Goal: Obtain resource: Download file/media

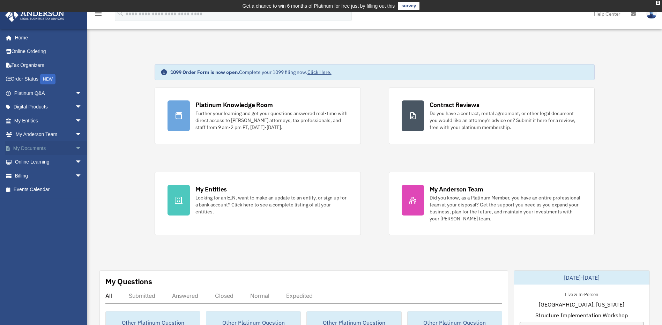
click at [75, 150] on span "arrow_drop_down" at bounding box center [82, 148] width 14 height 14
click at [30, 162] on link "Box" at bounding box center [51, 162] width 83 height 14
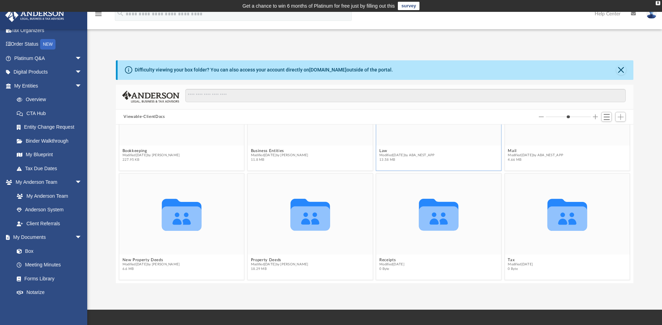
click at [410, 159] on span "13.58 MB" at bounding box center [406, 160] width 55 height 5
click at [406, 160] on span "13.58 MB" at bounding box center [406, 160] width 55 height 5
drag, startPoint x: 406, startPoint y: 161, endPoint x: 391, endPoint y: 159, distance: 15.2
click at [396, 160] on span "13.58 MB" at bounding box center [406, 160] width 55 height 5
click at [383, 154] on span "Modified Mon Sep 1 2025 by ABA_NEST_APP" at bounding box center [406, 155] width 55 height 5
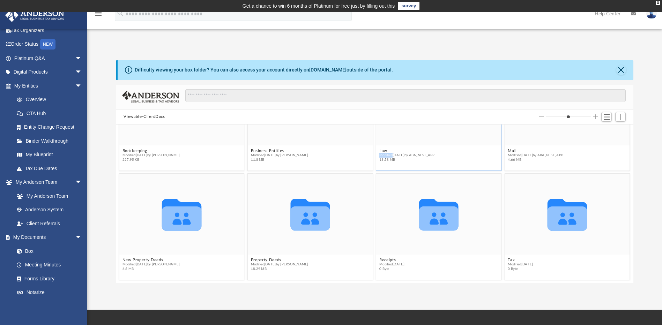
click at [383, 154] on span "Modified Mon Sep 1 2025 by ABA_NEST_APP" at bounding box center [406, 155] width 55 height 5
click at [384, 156] on span "Modified Mon Sep 1 2025 by ABA_NEST_APP" at bounding box center [406, 155] width 55 height 5
click at [398, 158] on span "13.58 MB" at bounding box center [406, 160] width 55 height 5
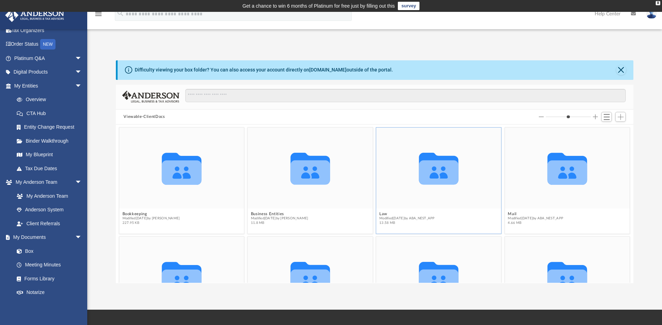
click at [432, 177] on icon "grid" at bounding box center [438, 169] width 39 height 32
click at [382, 213] on button "Law" at bounding box center [406, 214] width 55 height 5
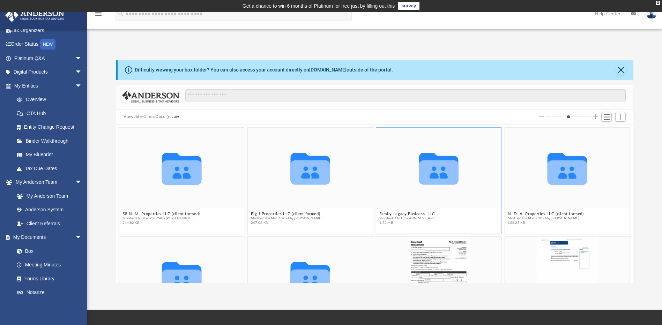
scroll to position [70, 0]
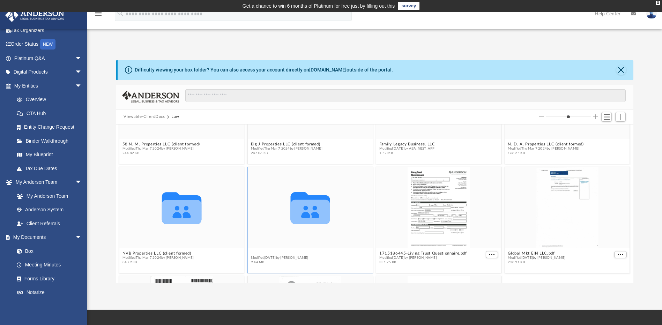
click at [255, 254] on button "Trusts" at bounding box center [280, 253] width 58 height 5
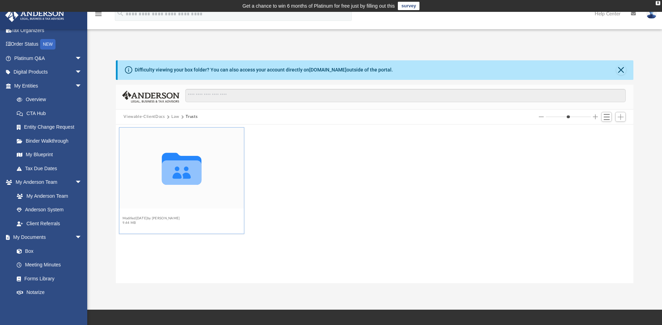
click at [137, 214] on button "Land Trusts" at bounding box center [151, 214] width 58 height 5
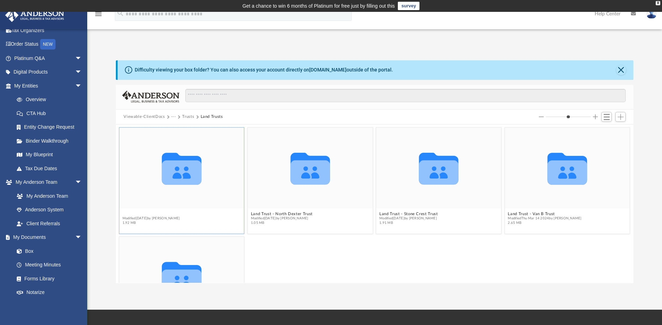
click at [149, 214] on button "Land Trust - 54th Milwaukee Trust" at bounding box center [156, 214] width 68 height 5
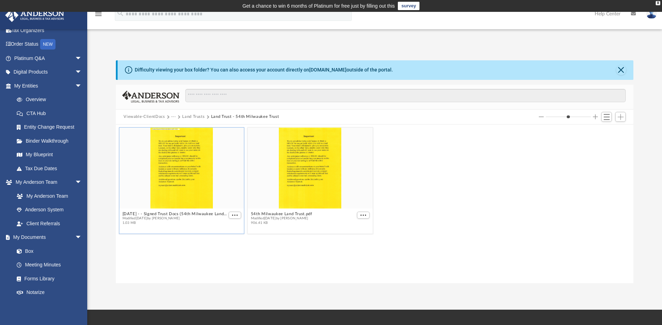
click at [164, 182] on div "grid" at bounding box center [181, 168] width 125 height 81
click at [271, 212] on button "54th Milwaukee Land Trust.pdf" at bounding box center [281, 214] width 61 height 5
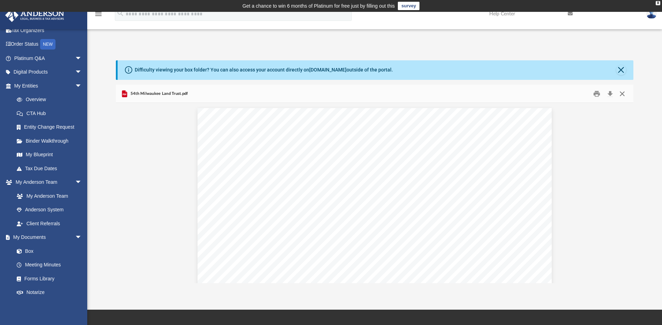
click at [623, 96] on button "Close" at bounding box center [622, 93] width 13 height 11
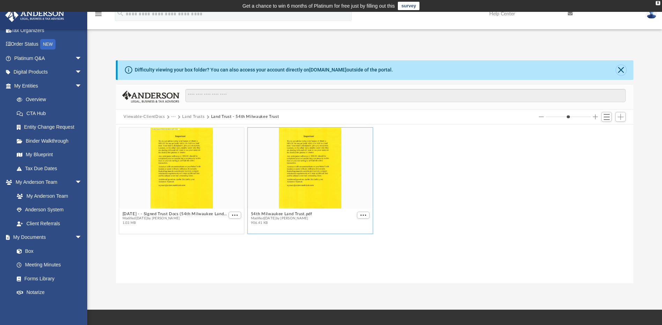
click at [624, 69] on button "Close" at bounding box center [621, 70] width 10 height 10
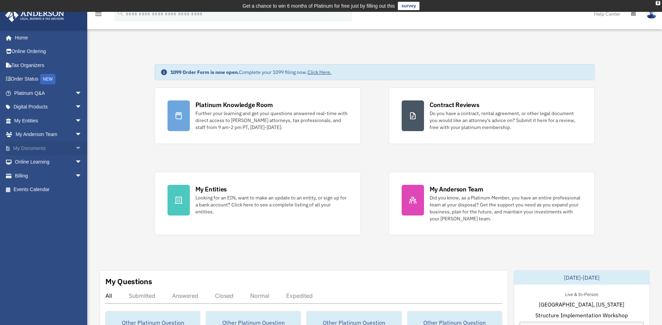
click at [76, 148] on span "arrow_drop_down" at bounding box center [82, 148] width 14 height 14
click at [26, 161] on link "Box" at bounding box center [51, 162] width 83 height 14
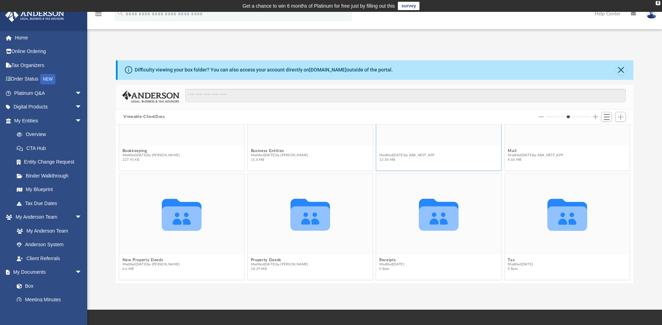
click at [379, 151] on button "Law" at bounding box center [406, 151] width 55 height 5
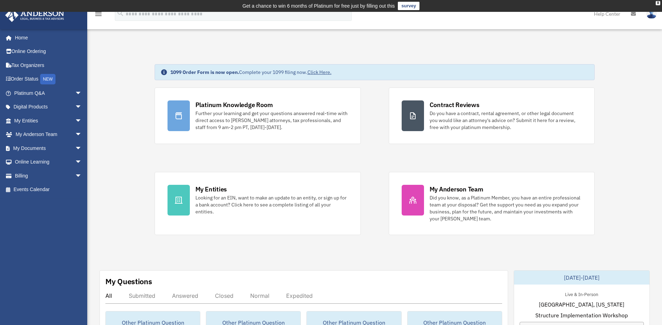
scroll to position [105, 0]
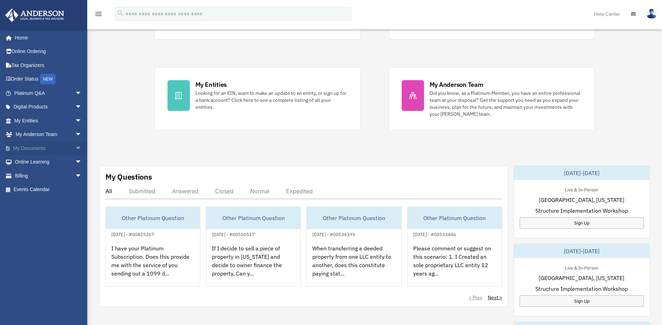
click at [75, 150] on span "arrow_drop_down" at bounding box center [82, 148] width 14 height 14
click at [21, 161] on span at bounding box center [23, 162] width 5 height 5
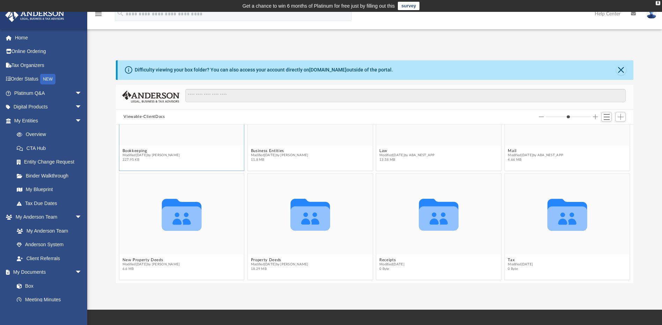
scroll to position [28, 0]
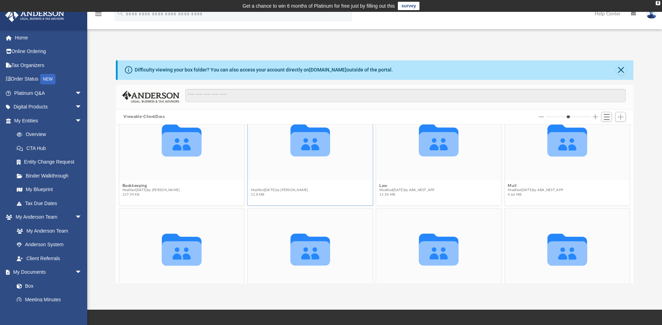
click at [261, 186] on button "Business Entities" at bounding box center [280, 186] width 58 height 5
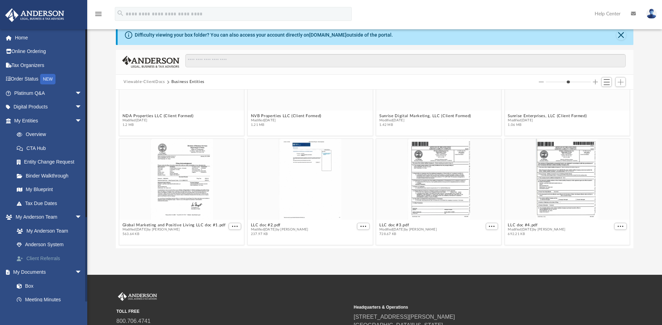
scroll to position [35, 0]
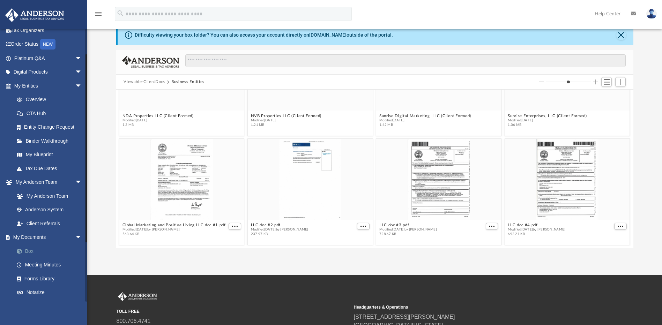
click at [27, 250] on link "Box" at bounding box center [51, 251] width 83 height 14
click at [27, 251] on link "Box" at bounding box center [51, 251] width 83 height 14
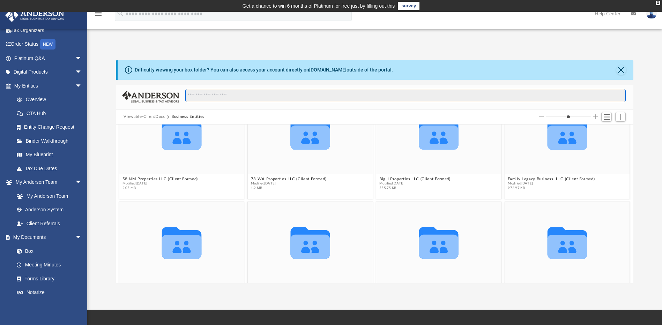
click at [228, 94] on input "Search files and folders" at bounding box center [405, 95] width 440 height 13
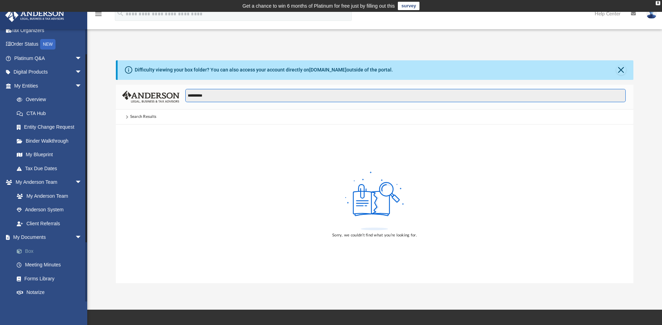
type input "**********"
click at [26, 252] on link "Box" at bounding box center [51, 251] width 83 height 14
click at [620, 69] on button "Close" at bounding box center [621, 70] width 10 height 10
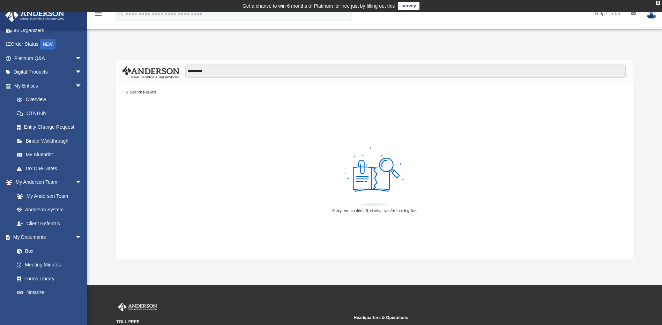
click at [653, 17] on img at bounding box center [651, 14] width 10 height 10
click at [657, 3] on div "X" at bounding box center [658, 3] width 5 height 4
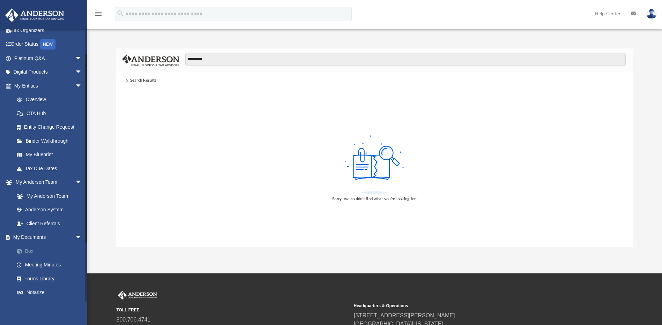
click at [30, 251] on link "Box" at bounding box center [51, 251] width 83 height 14
click at [26, 249] on link "Box" at bounding box center [51, 251] width 83 height 14
click at [22, 253] on span at bounding box center [23, 251] width 5 height 5
click at [28, 252] on link "Box" at bounding box center [51, 251] width 83 height 14
click at [27, 252] on link "Box" at bounding box center [51, 251] width 83 height 14
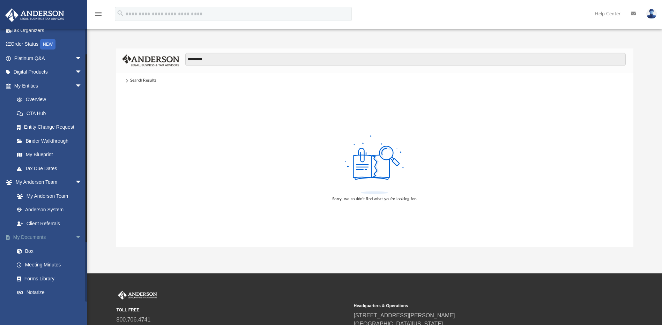
click at [75, 236] on span "arrow_drop_down" at bounding box center [82, 238] width 14 height 14
click at [75, 236] on span "arrow_drop_up" at bounding box center [82, 238] width 14 height 14
click at [27, 252] on link "Box" at bounding box center [51, 251] width 83 height 14
click at [28, 251] on link "Box" at bounding box center [51, 251] width 83 height 14
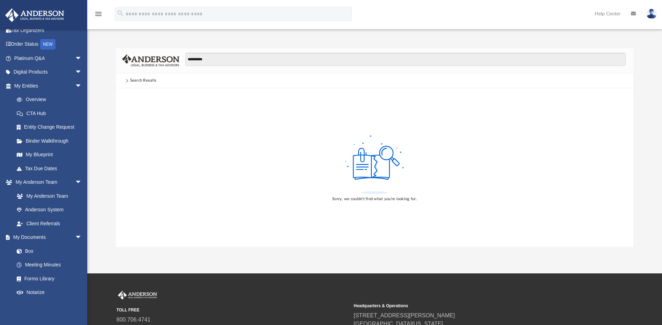
click at [46, 15] on img at bounding box center [34, 15] width 63 height 14
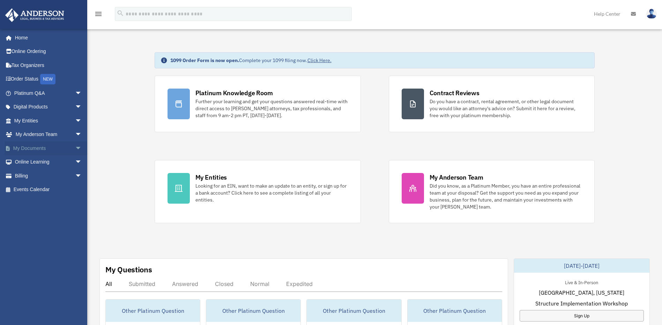
click at [32, 149] on link "My Documents arrow_drop_down" at bounding box center [49, 148] width 88 height 14
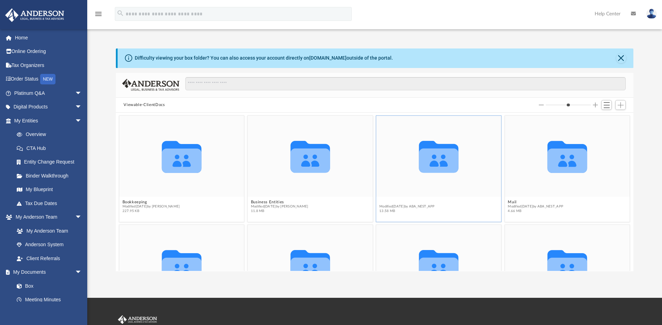
click at [381, 202] on button "Law" at bounding box center [406, 202] width 55 height 5
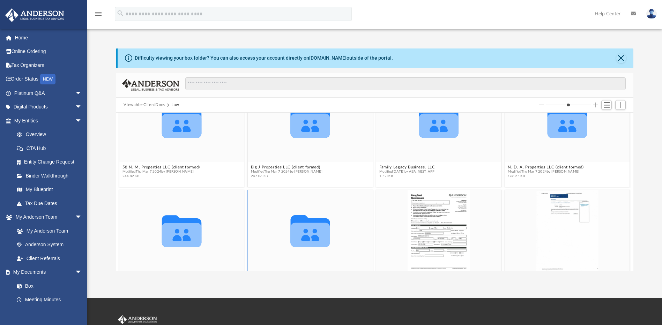
scroll to position [105, 0]
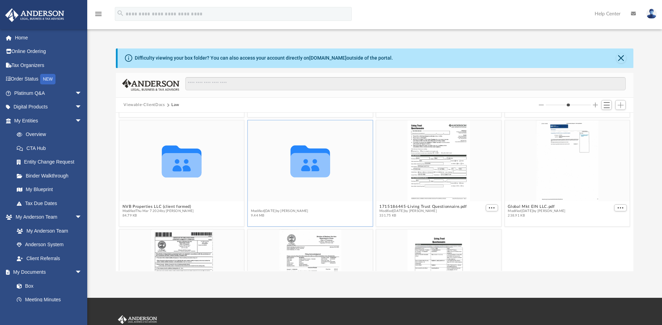
click at [255, 206] on button "Trusts" at bounding box center [280, 207] width 58 height 5
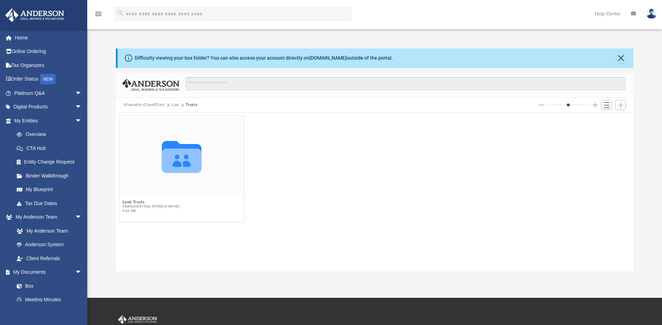
scroll to position [0, 0]
click at [128, 201] on button "Land Trusts" at bounding box center [151, 202] width 58 height 5
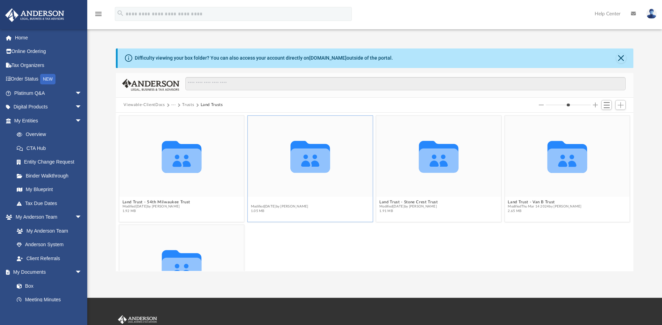
click at [283, 200] on button "Land Trust - North Dexter Trust" at bounding box center [282, 202] width 62 height 5
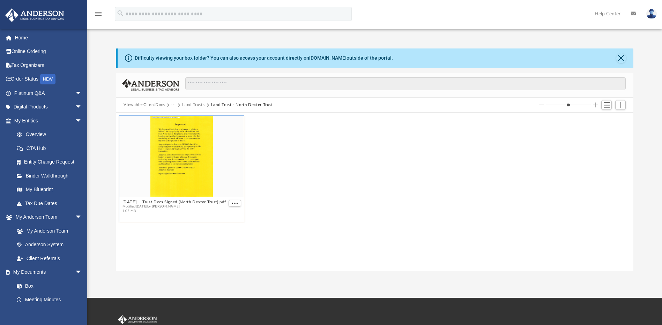
click at [171, 169] on div "grid" at bounding box center [181, 156] width 125 height 81
click at [178, 201] on button "[DATE] -- Trust Docs Signed (North Dexter Trust).pdf" at bounding box center [174, 202] width 104 height 5
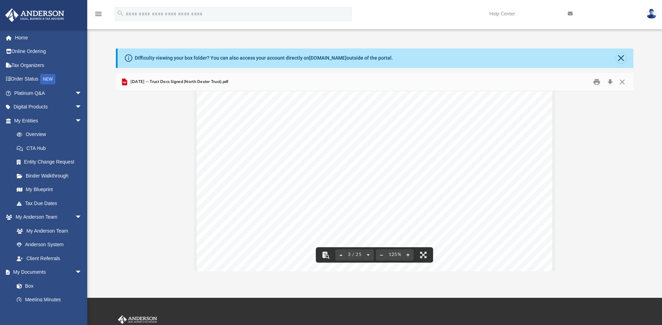
scroll to position [1012, 0]
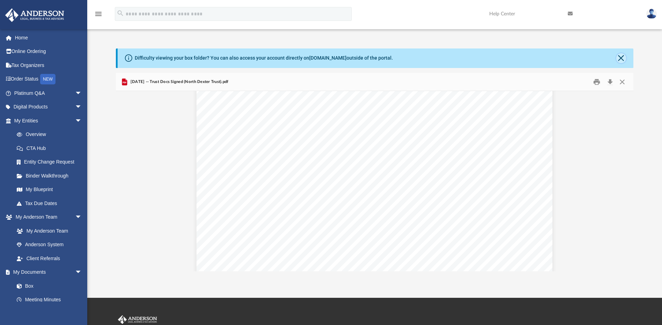
click at [622, 57] on button "Close" at bounding box center [621, 58] width 10 height 10
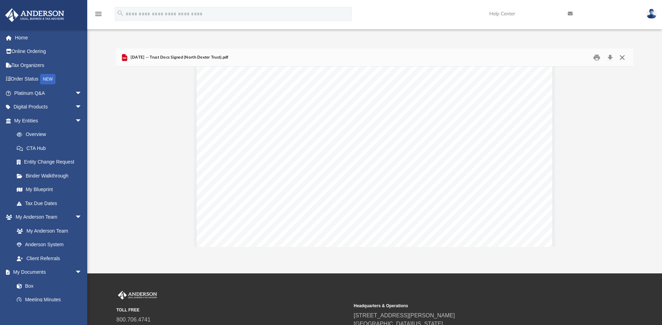
click at [623, 58] on button "Close" at bounding box center [622, 57] width 13 height 11
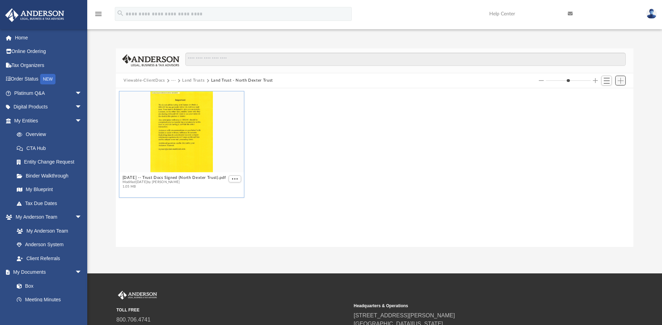
click at [622, 83] on span "Add" at bounding box center [621, 81] width 6 height 6
click at [540, 109] on div "2024.04.26 -- Trust Docs Signed (North Dexter Trust).pdf Modified Mon Apr 29 20…" at bounding box center [375, 145] width 514 height 110
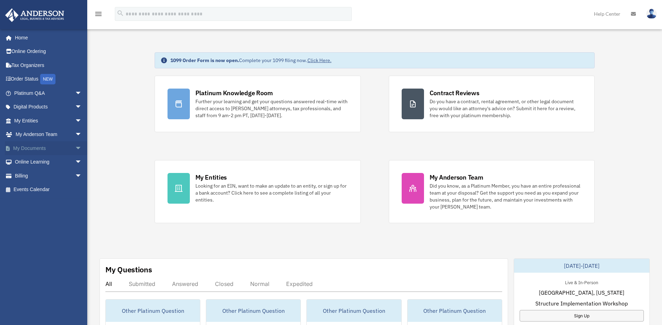
click at [75, 148] on span "arrow_drop_down" at bounding box center [82, 148] width 14 height 14
click at [29, 162] on link "Box" at bounding box center [51, 162] width 83 height 14
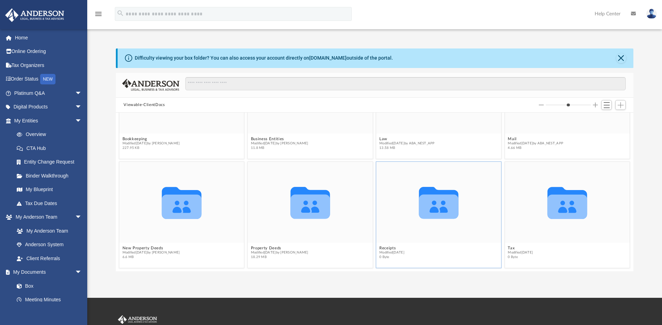
scroll to position [28, 0]
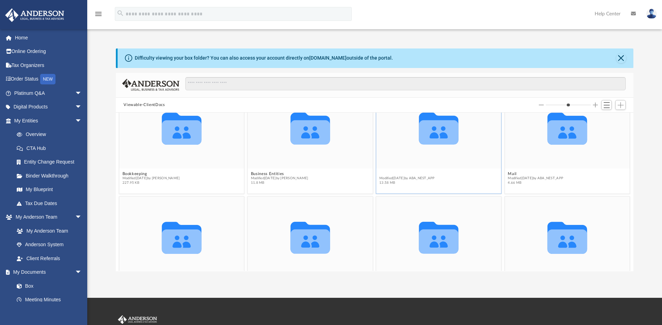
click at [380, 174] on button "Law" at bounding box center [406, 174] width 55 height 5
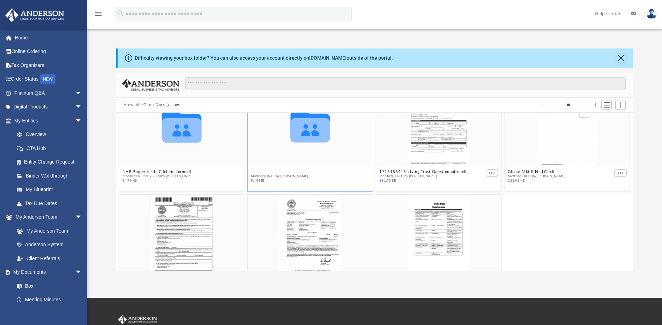
scroll to position [109, 0]
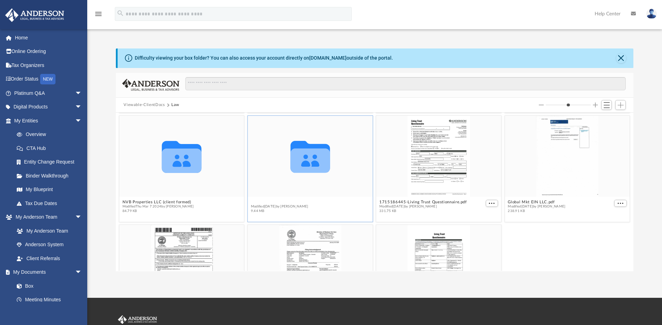
click at [254, 171] on figure "Collaborated Folder Trusts Modified Mon Apr 29 2024 by Alyssa Hoopii 9.44 MB" at bounding box center [310, 166] width 125 height 101
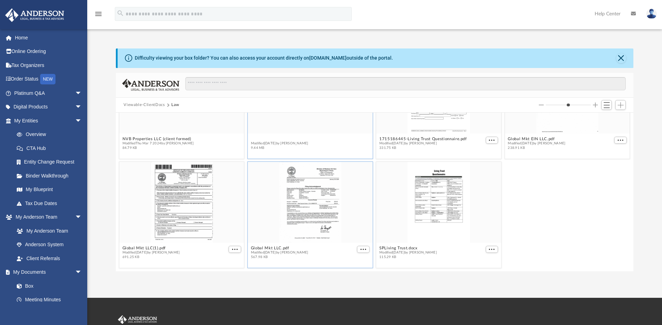
scroll to position [68, 0]
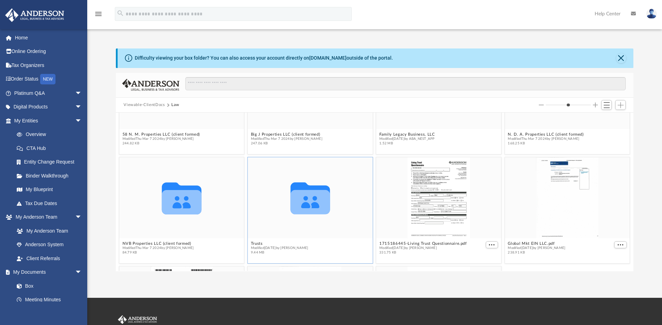
click at [303, 208] on icon "grid" at bounding box center [310, 202] width 39 height 24
click at [255, 244] on button "Trusts" at bounding box center [280, 244] width 58 height 5
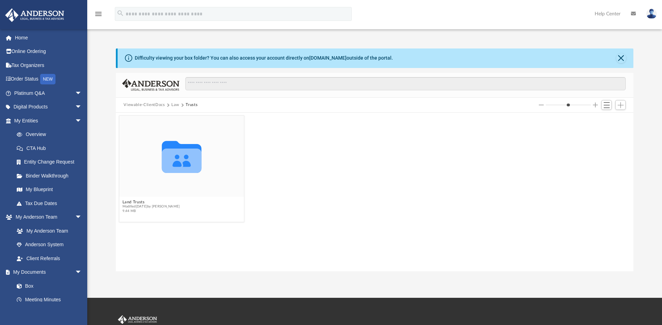
scroll to position [0, 0]
click at [129, 201] on button "Land Trusts" at bounding box center [151, 202] width 58 height 5
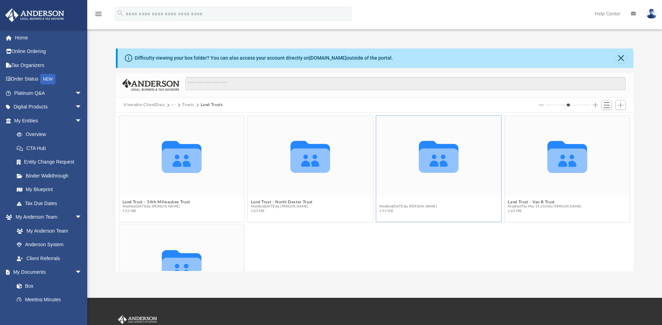
click at [399, 202] on button "Land Trust - Stone Crest Trust" at bounding box center [408, 202] width 59 height 5
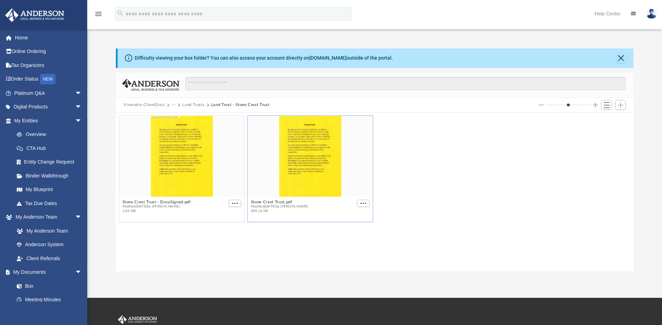
click at [303, 153] on div "grid" at bounding box center [310, 156] width 125 height 81
drag, startPoint x: 365, startPoint y: 203, endPoint x: 361, endPoint y: 203, distance: 3.9
click at [363, 203] on span "More options" at bounding box center [364, 203] width 6 height 3
click at [352, 215] on li "Preview" at bounding box center [355, 216] width 20 height 7
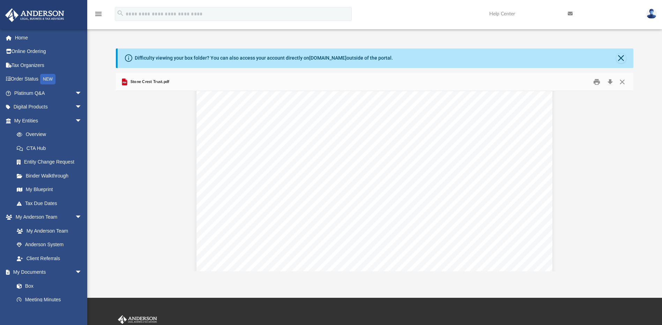
scroll to position [1082, 0]
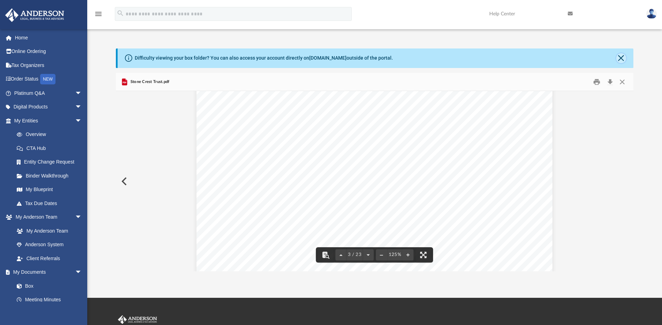
click at [622, 59] on button "Close" at bounding box center [621, 58] width 10 height 10
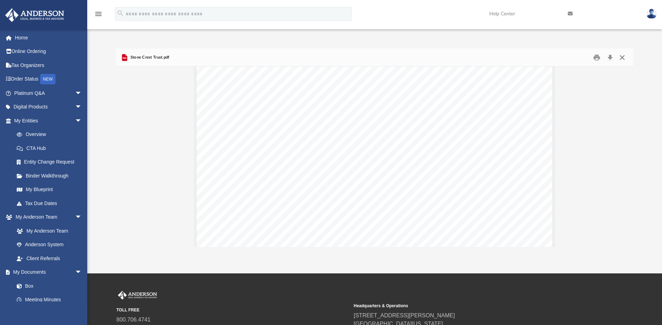
click at [621, 59] on button "Close" at bounding box center [622, 57] width 13 height 11
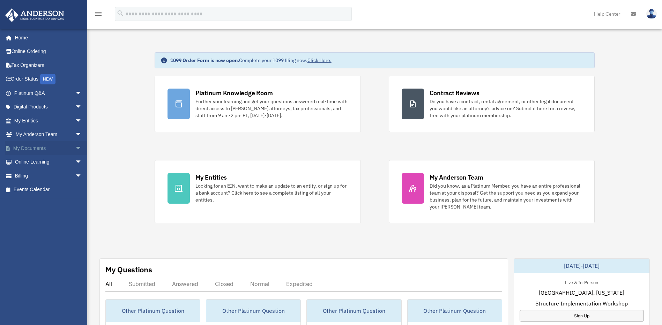
click at [75, 147] on span "arrow_drop_down" at bounding box center [82, 148] width 14 height 14
click at [28, 162] on link "Box" at bounding box center [51, 162] width 83 height 14
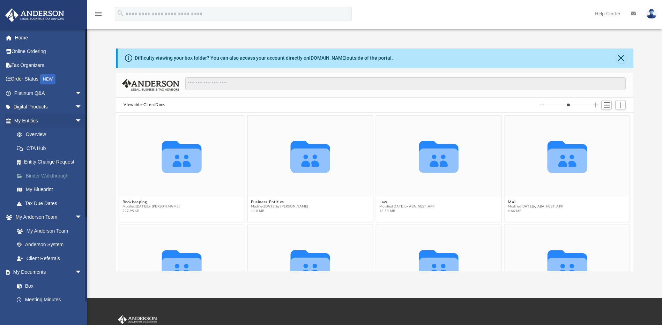
scroll to position [154, 512]
click at [380, 202] on button "Law" at bounding box center [406, 202] width 55 height 5
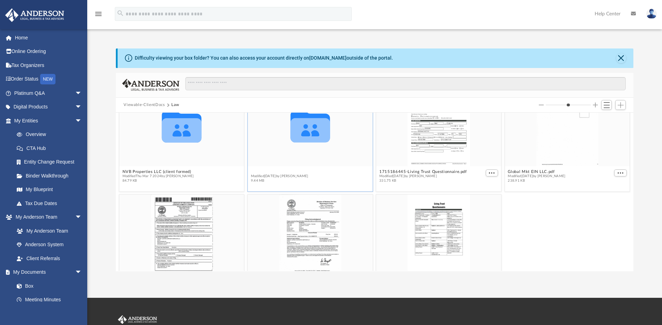
scroll to position [109, 0]
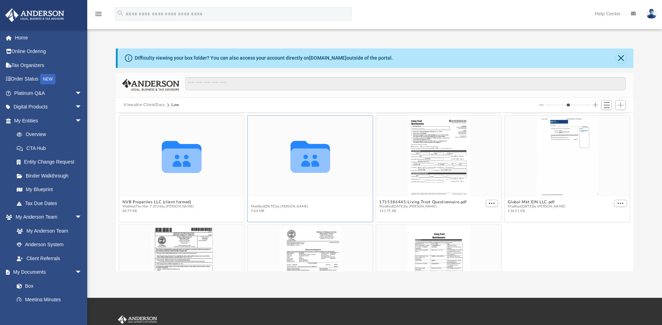
click at [254, 171] on figure "Collaborated Folder Trusts Modified [DATE] by [PERSON_NAME] 9.44 MB" at bounding box center [310, 166] width 125 height 101
click at [255, 202] on button "Trusts" at bounding box center [280, 202] width 58 height 5
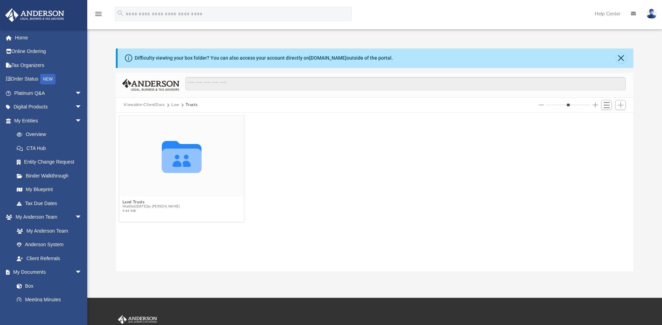
scroll to position [0, 0]
click at [127, 203] on button "Land Trusts" at bounding box center [151, 202] width 58 height 5
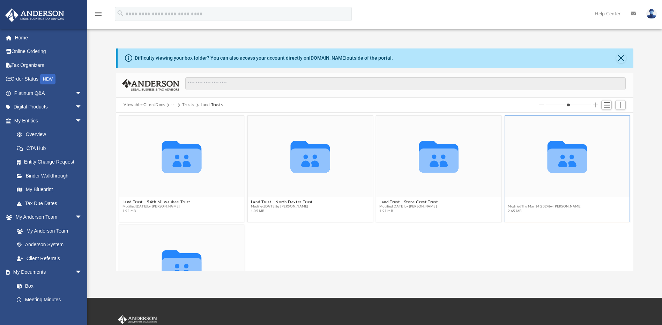
click at [521, 203] on button "Land Trust - Van B Trust" at bounding box center [545, 202] width 74 height 5
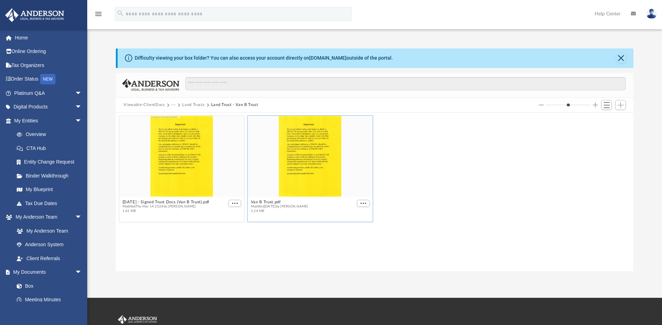
drag, startPoint x: 303, startPoint y: 158, endPoint x: 300, endPoint y: 161, distance: 4.1
click at [305, 161] on div "grid" at bounding box center [310, 156] width 125 height 81
drag, startPoint x: 367, startPoint y: 202, endPoint x: 364, endPoint y: 200, distance: 3.8
click at [367, 201] on button "More options" at bounding box center [363, 203] width 13 height 7
click at [351, 214] on li "Preview" at bounding box center [355, 216] width 20 height 7
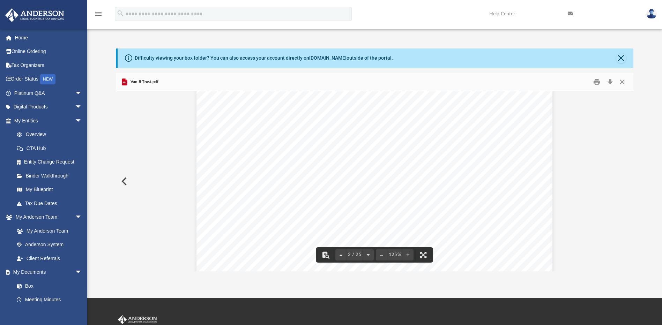
scroll to position [1012, 0]
click at [622, 83] on button "Close" at bounding box center [622, 81] width 13 height 11
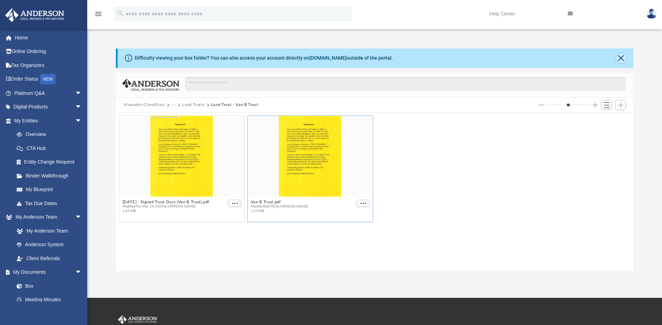
click at [622, 58] on button "Close" at bounding box center [621, 58] width 10 height 10
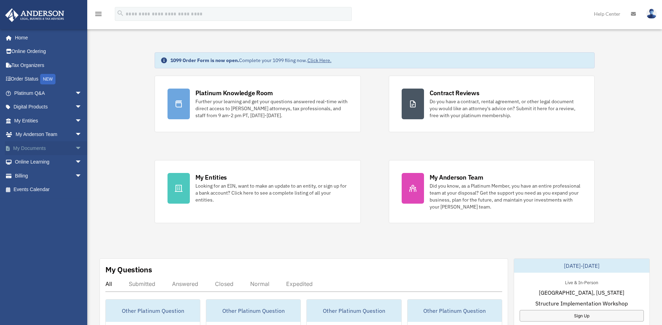
click at [75, 148] on span "arrow_drop_down" at bounding box center [82, 148] width 14 height 14
click at [28, 163] on link "Box" at bounding box center [51, 162] width 83 height 14
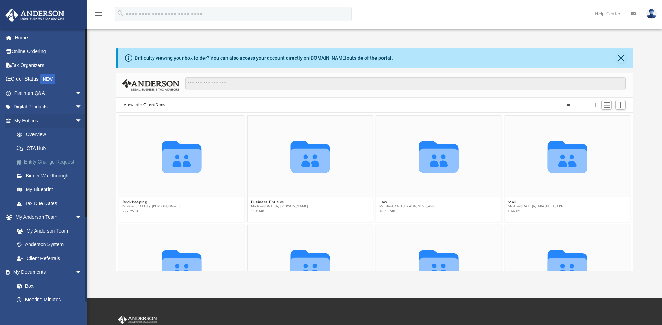
scroll to position [154, 512]
drag, startPoint x: 381, startPoint y: 202, endPoint x: 378, endPoint y: 201, distance: 3.5
click at [380, 202] on button "Law" at bounding box center [406, 202] width 55 height 5
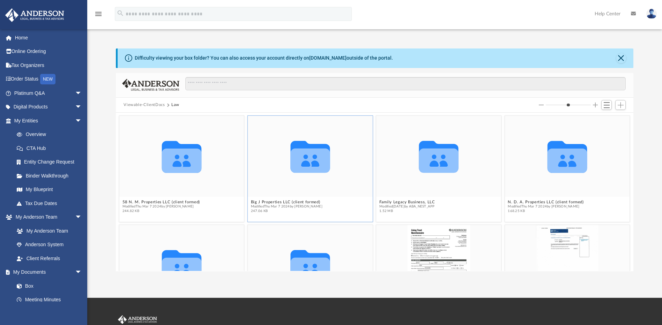
scroll to position [70, 0]
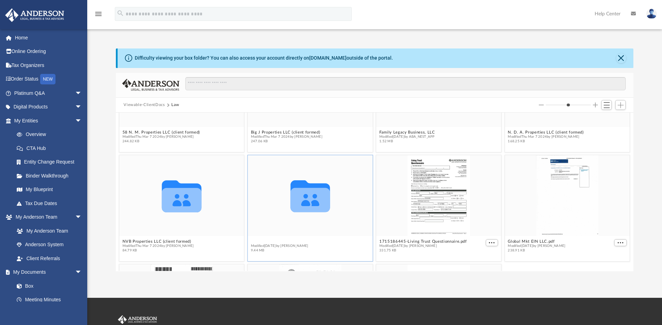
click at [257, 240] on button "Trusts" at bounding box center [280, 241] width 58 height 5
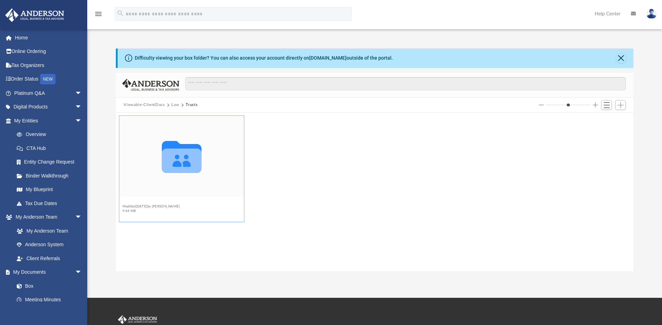
click at [128, 201] on button "Land Trusts" at bounding box center [151, 202] width 58 height 5
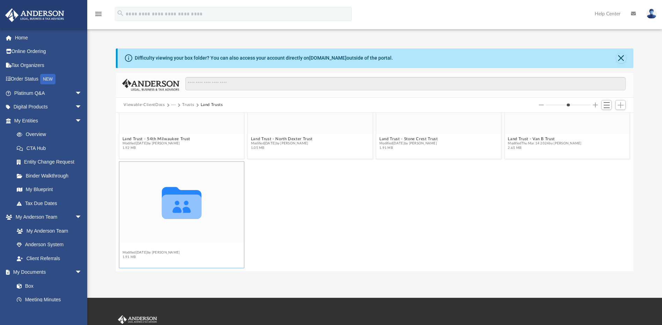
scroll to position [60, 0]
click at [160, 248] on figcaption "Land Trust - Western A. Trust Modified Mon Mar 4 2024 by Lucianne Castillo 1.91…" at bounding box center [181, 256] width 125 height 18
click at [182, 229] on icon "Collaborated Folder" at bounding box center [181, 205] width 75 height 49
click at [150, 250] on button "Land Trust - Western A. Trust" at bounding box center [151, 251] width 58 height 5
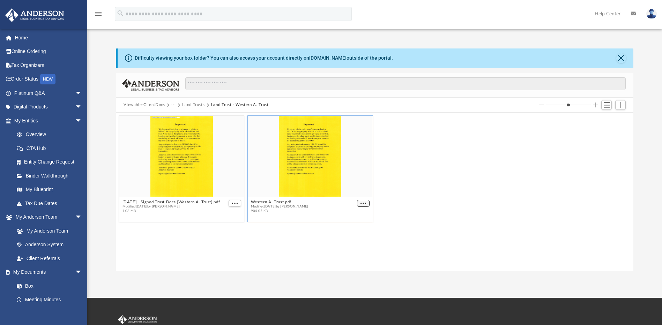
click at [365, 204] on span "More options" at bounding box center [364, 203] width 6 height 3
click at [351, 214] on li "Preview" at bounding box center [355, 216] width 20 height 7
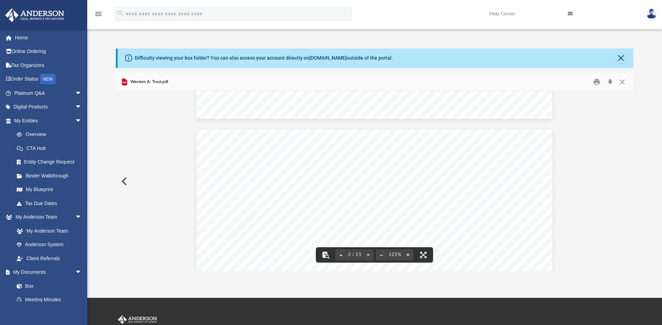
scroll to position [1012, 0]
click at [623, 82] on button "Close" at bounding box center [622, 81] width 13 height 11
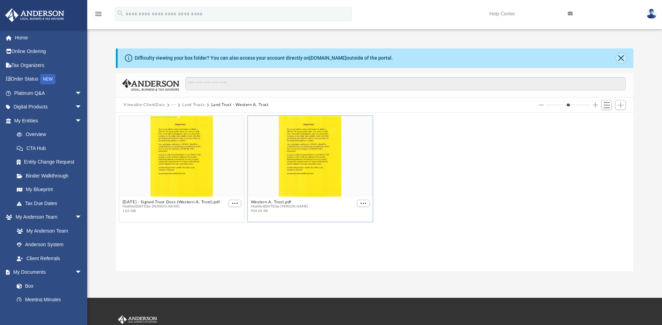
drag, startPoint x: 622, startPoint y: 56, endPoint x: 618, endPoint y: 59, distance: 4.8
click at [621, 57] on button "Close" at bounding box center [621, 58] width 10 height 10
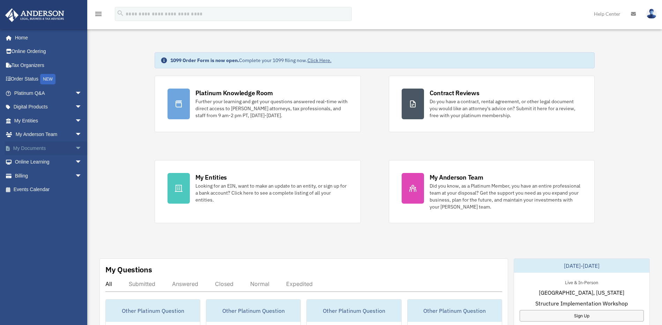
click at [75, 148] on span "arrow_drop_down" at bounding box center [82, 148] width 14 height 14
click at [27, 162] on link "Box" at bounding box center [51, 162] width 83 height 14
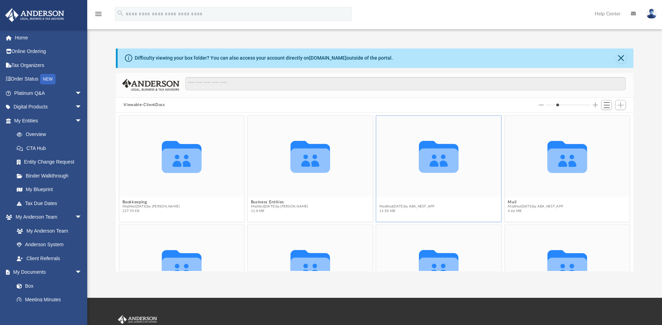
click at [379, 202] on button "Law" at bounding box center [406, 202] width 55 height 5
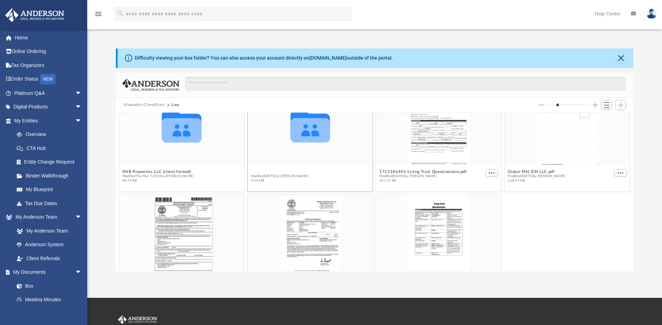
scroll to position [109, 0]
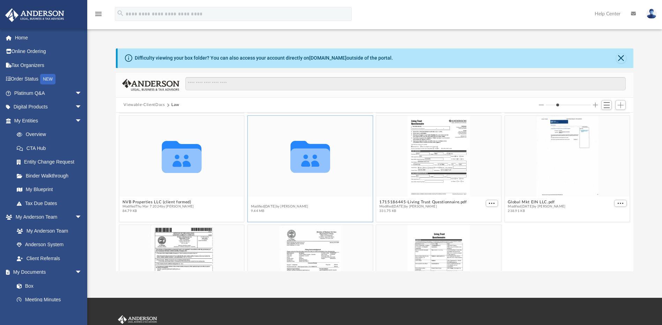
click at [253, 170] on figure "Collaborated Folder Trusts Modified [DATE] by [PERSON_NAME] 9.44 MB" at bounding box center [310, 166] width 125 height 101
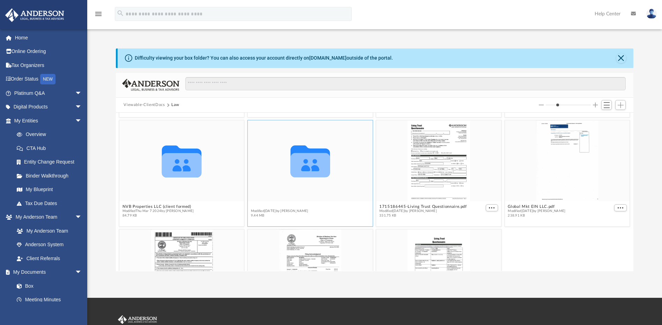
scroll to position [140, 0]
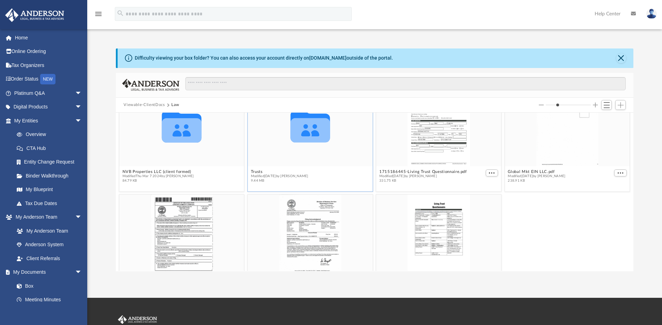
click at [298, 134] on icon "grid" at bounding box center [310, 130] width 39 height 24
click at [254, 171] on button "Trusts" at bounding box center [280, 172] width 58 height 5
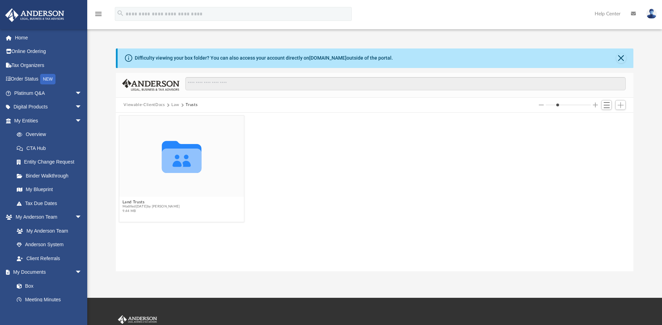
scroll to position [0, 0]
click at [129, 202] on button "Land Trusts" at bounding box center [151, 202] width 58 height 5
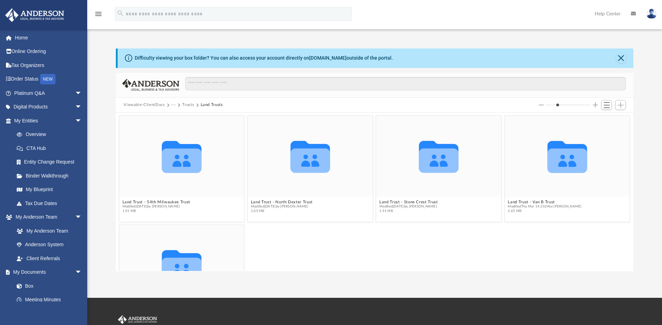
scroll to position [63, 0]
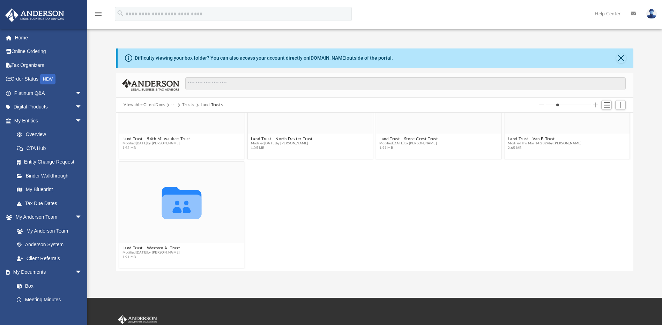
click at [652, 17] on img at bounding box center [651, 14] width 10 height 10
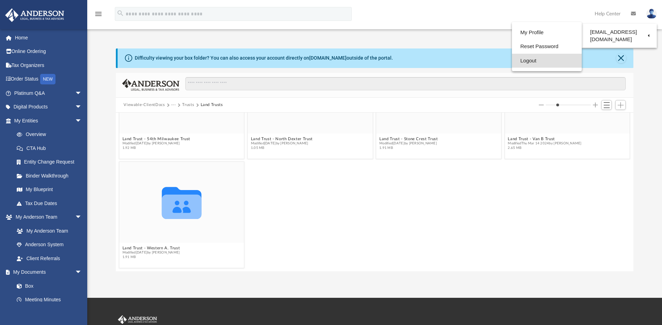
click at [526, 60] on link "Logout" at bounding box center [547, 61] width 70 height 14
